Goal: Information Seeking & Learning: Learn about a topic

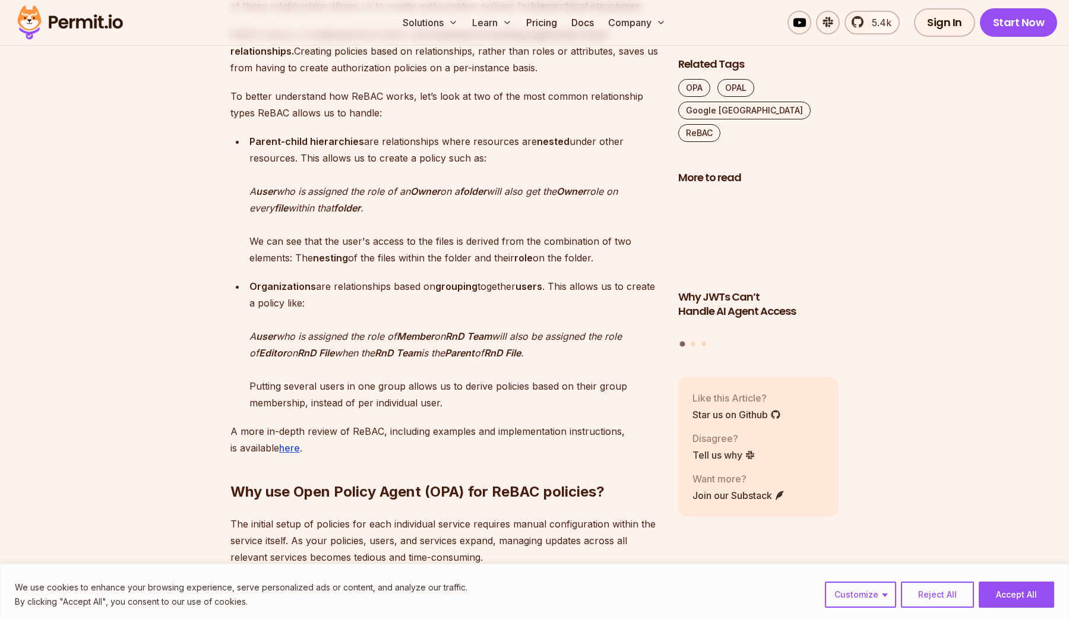
scroll to position [1128, 0]
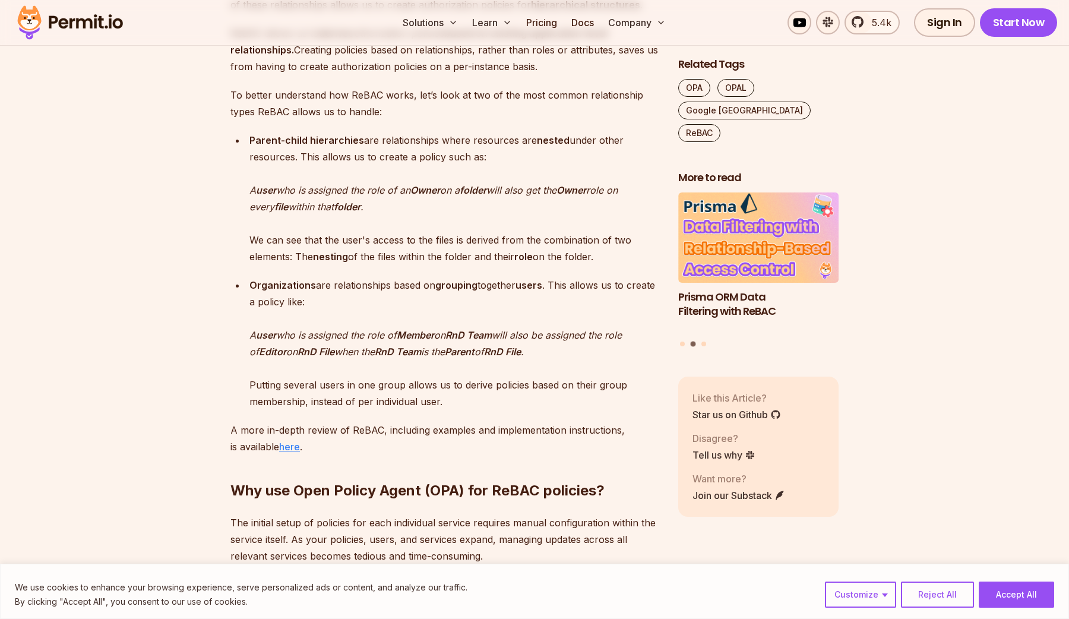
click at [294, 447] on u "here" at bounding box center [289, 446] width 21 height 12
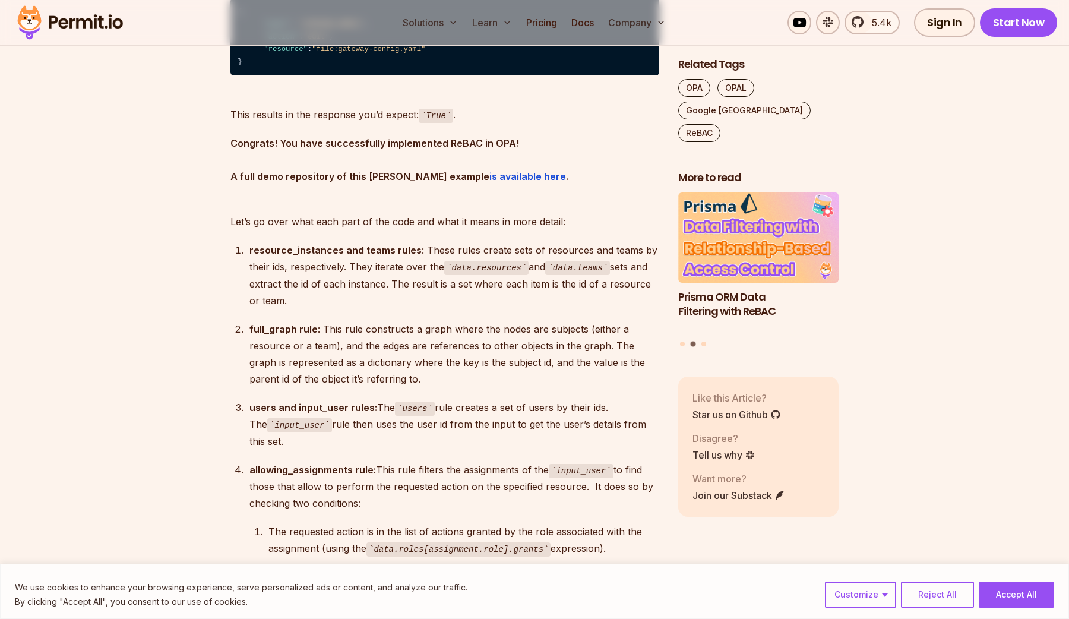
scroll to position [6271, 0]
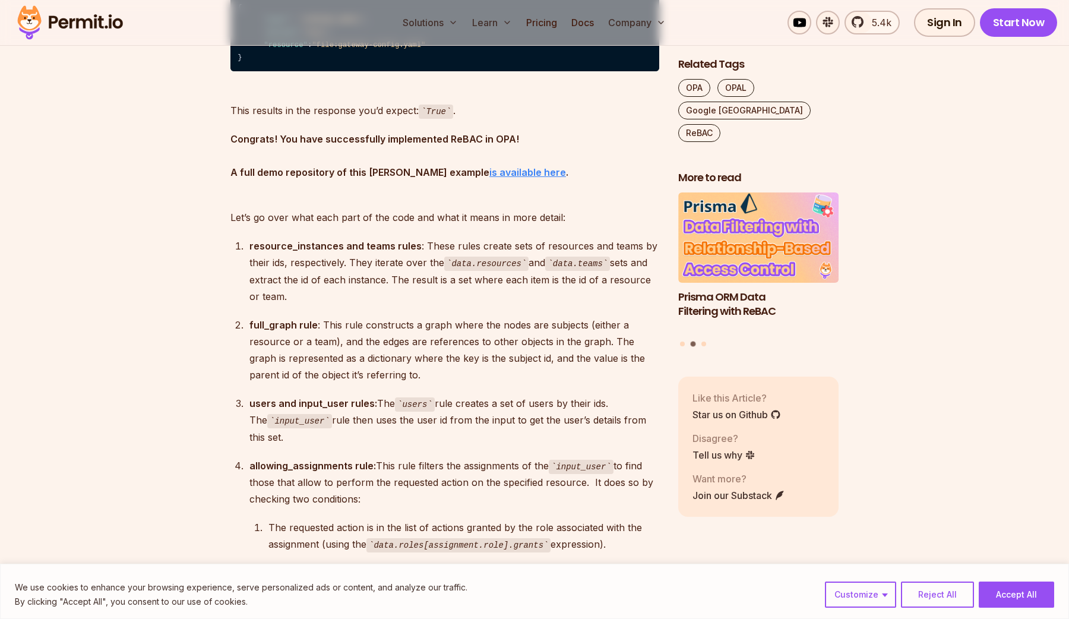
click at [489, 178] on strong "is available here" at bounding box center [527, 172] width 77 height 12
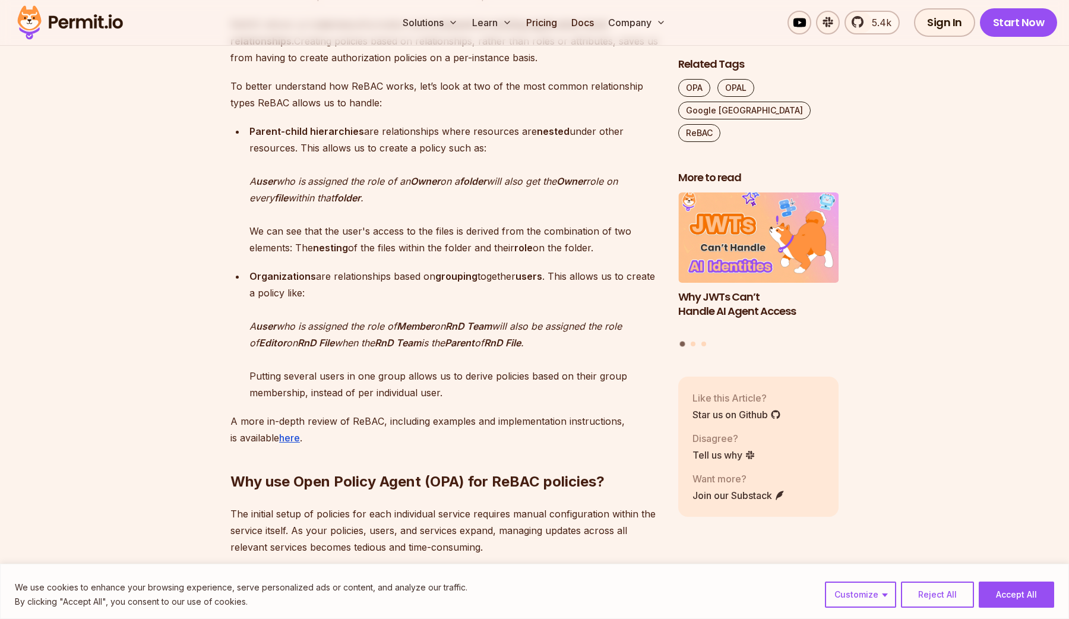
scroll to position [0, 0]
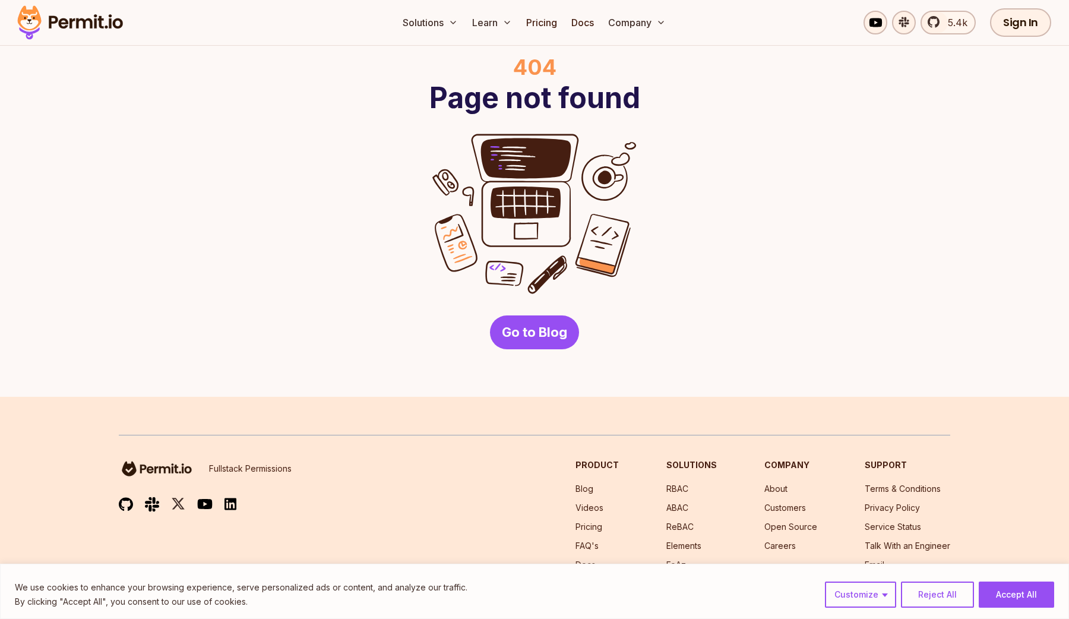
scroll to position [156, 0]
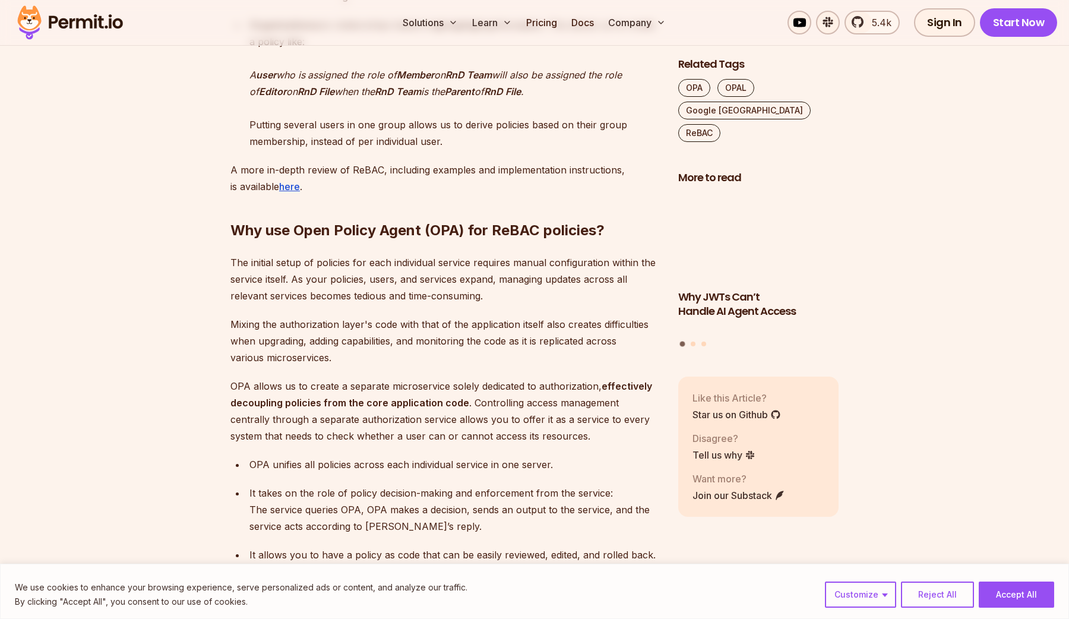
scroll to position [1390, 0]
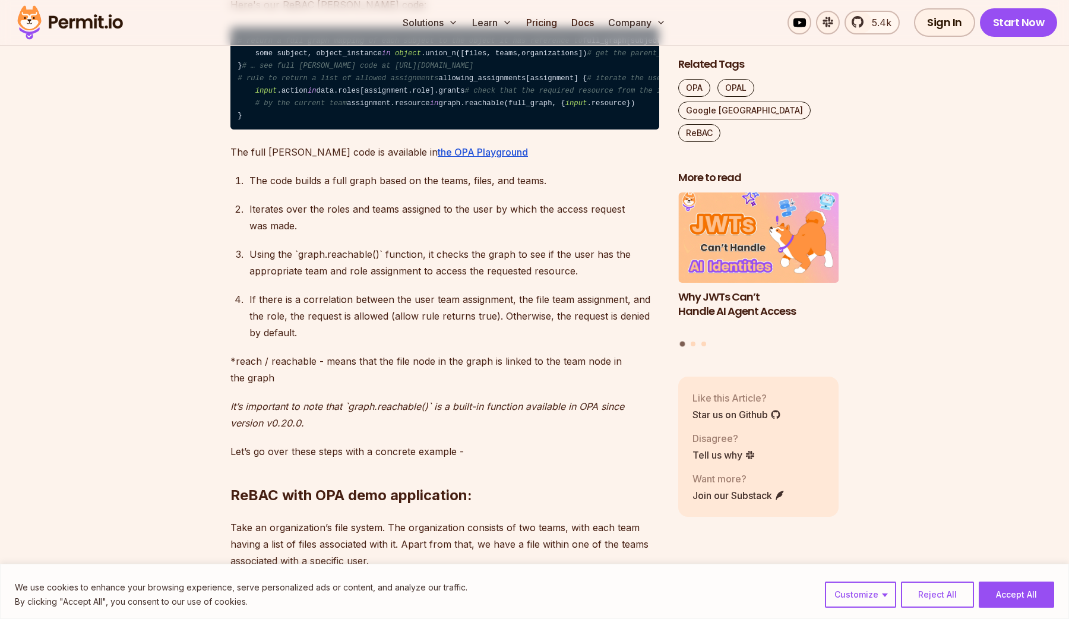
scroll to position [2334, 0]
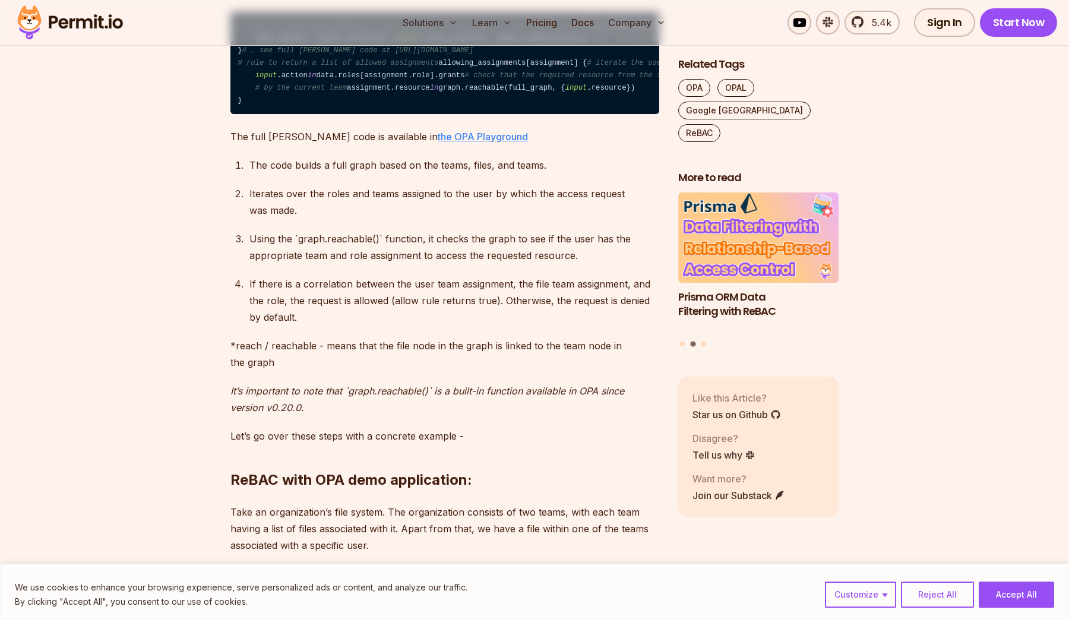
click at [450, 142] on link "the OPA Playground" at bounding box center [482, 137] width 90 height 12
